Goal: Find specific page/section: Find specific page/section

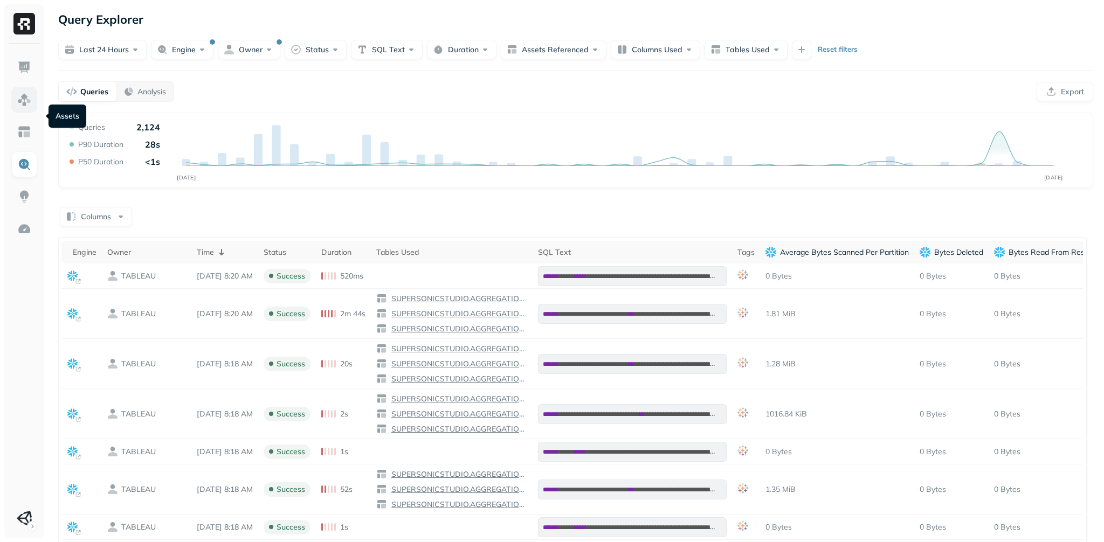
click at [28, 107] on img at bounding box center [24, 100] width 14 height 14
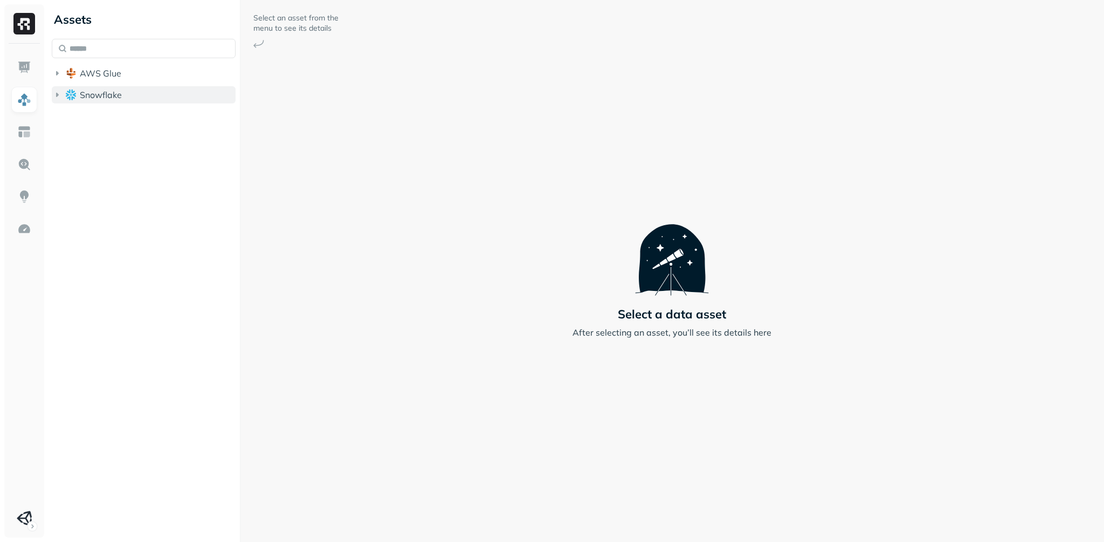
click at [60, 100] on icon "button" at bounding box center [57, 95] width 11 height 11
click at [70, 118] on icon "button" at bounding box center [68, 115] width 3 height 4
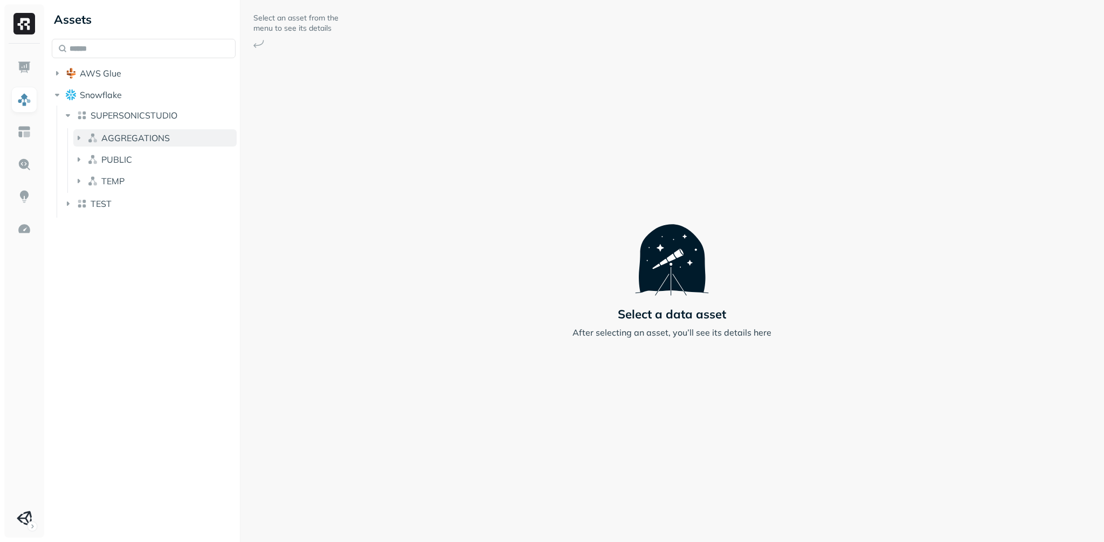
click at [84, 143] on icon "button" at bounding box center [78, 138] width 11 height 11
click at [63, 79] on icon "button" at bounding box center [57, 73] width 11 height 11
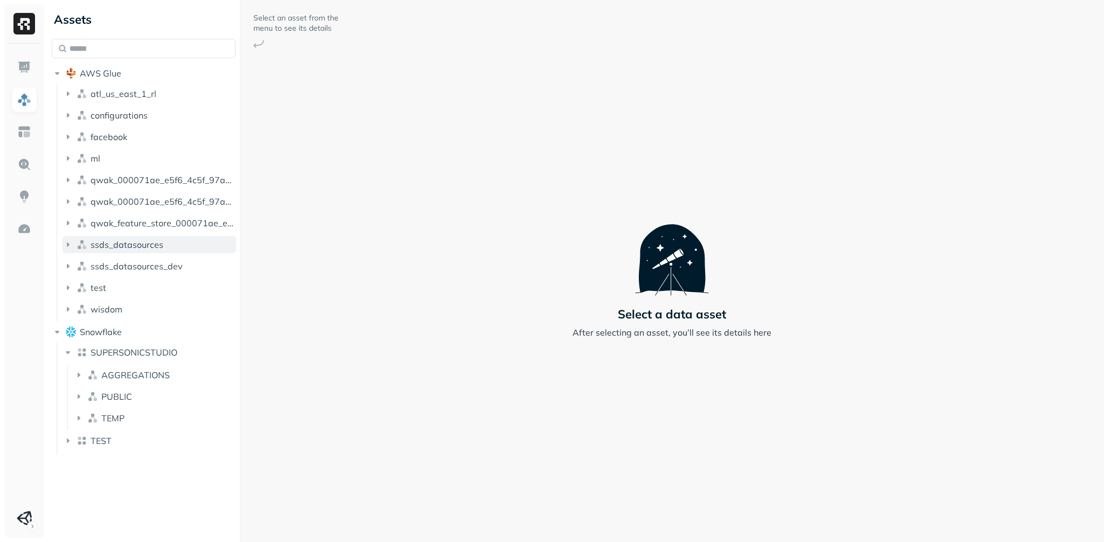
click at [73, 250] on icon "button" at bounding box center [68, 244] width 11 height 11
click at [73, 142] on icon "button" at bounding box center [68, 137] width 11 height 11
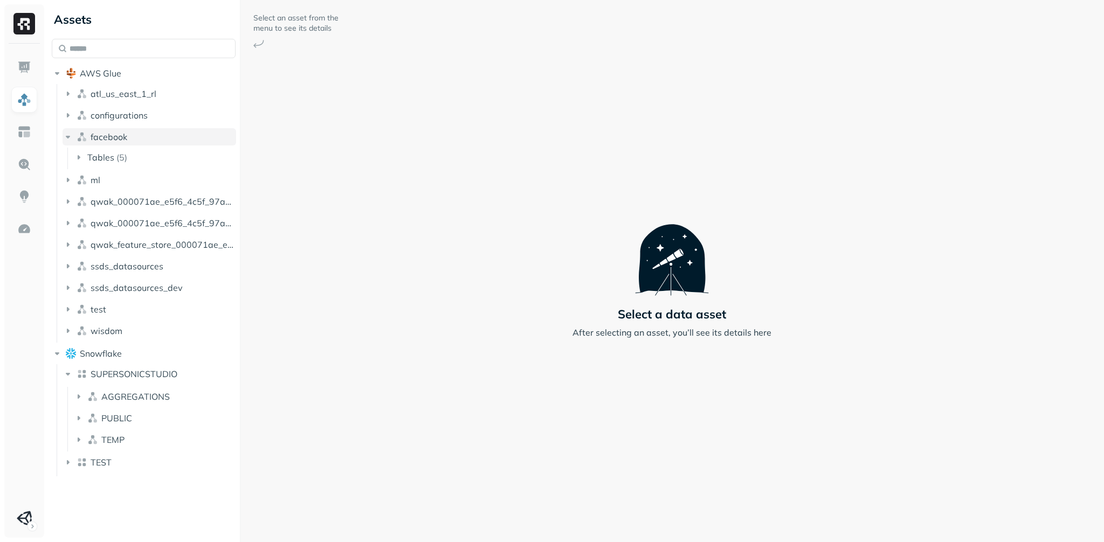
click at [70, 139] on icon "button" at bounding box center [68, 137] width 4 height 3
